Goal: Task Accomplishment & Management: Manage account settings

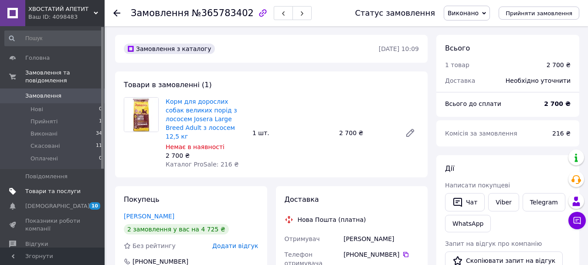
click at [51, 187] on span "Товари та послуги" at bounding box center [52, 191] width 55 height 8
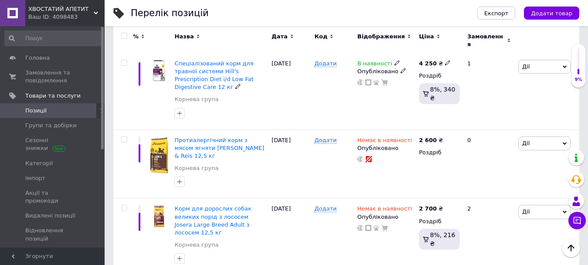
scroll to position [1176, 0]
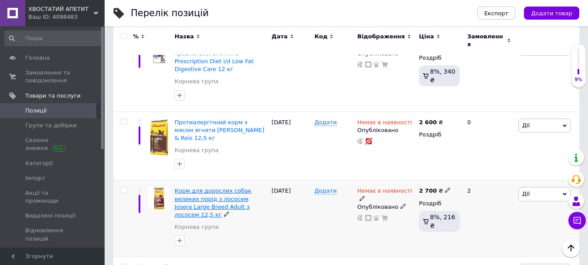
click at [216, 187] on span "Корм для дорослих собак великих порід з лососем Josera Large Breed Adult з лосо…" at bounding box center [212, 202] width 77 height 30
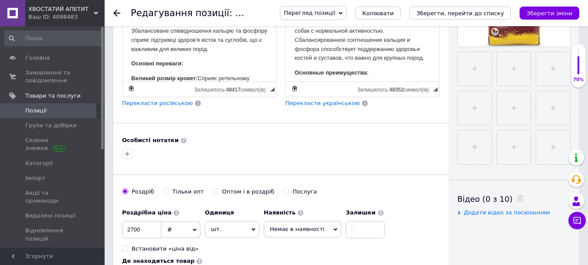
scroll to position [392, 0]
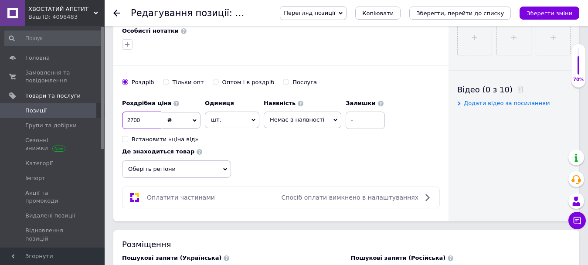
click at [132, 120] on input "2700" at bounding box center [141, 119] width 39 height 17
type input "2800"
click at [253, 153] on div "Роздрібна ціна 2800 ₴ $ EUR CHF GBP ¥ PLN ₸ MDL HUF KGS CNY TRY KRW lei Встанов…" at bounding box center [281, 136] width 318 height 83
click at [545, 11] on icon "Зберегти зміни" at bounding box center [549, 13] width 46 height 7
